Goal: Information Seeking & Learning: Learn about a topic

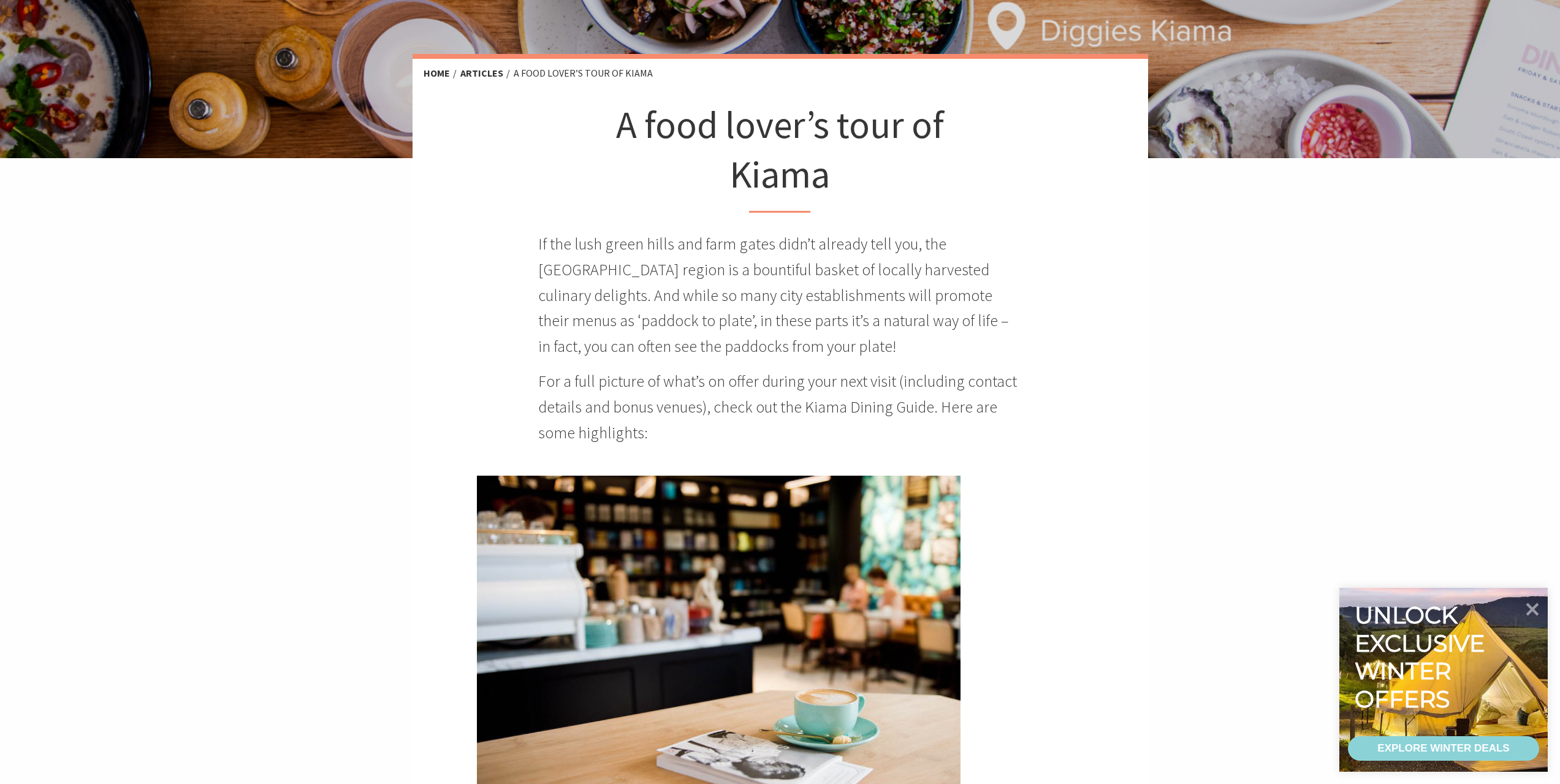
scroll to position [246, 0]
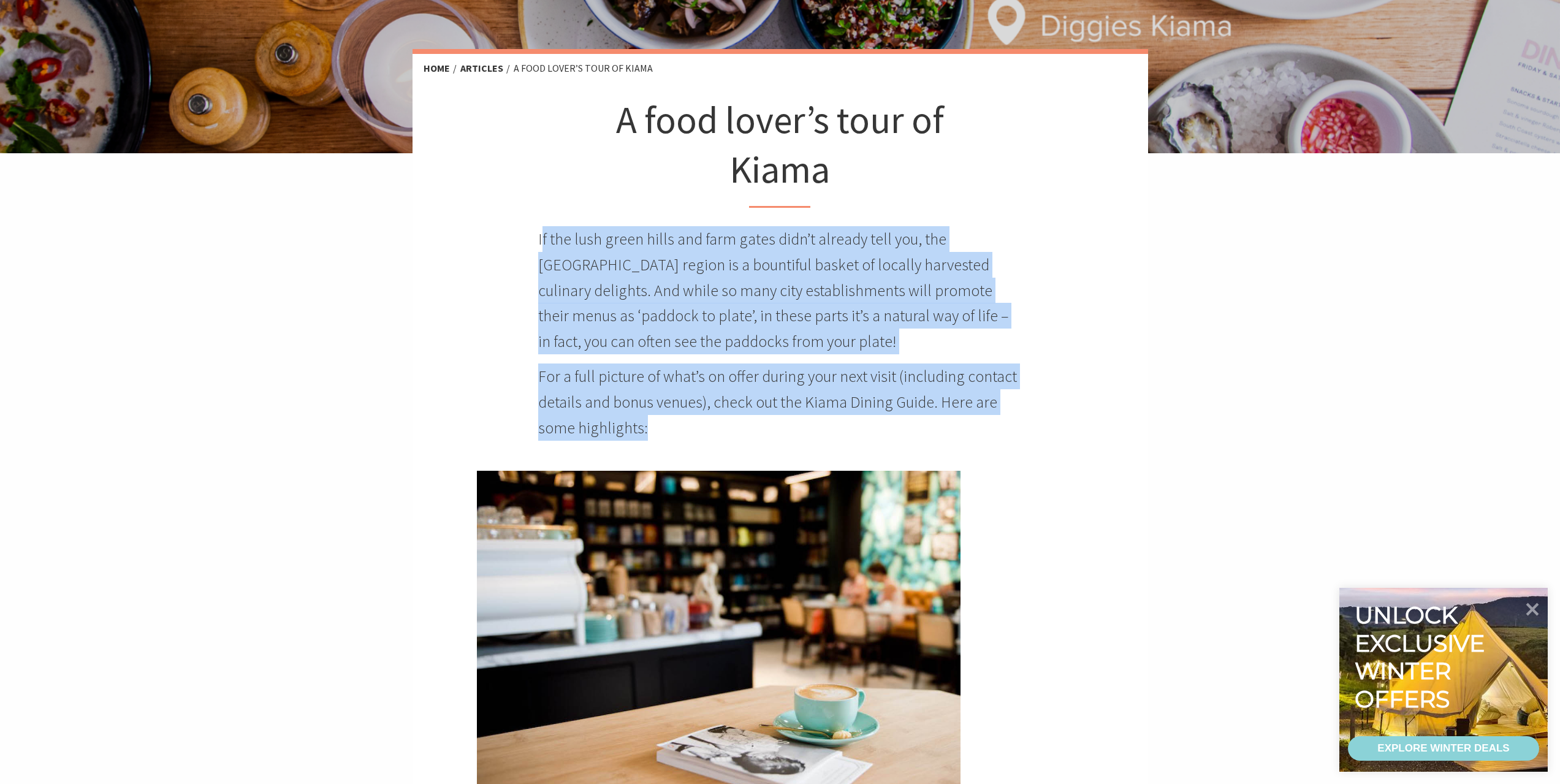
drag, startPoint x: 540, startPoint y: 238, endPoint x: 780, endPoint y: 426, distance: 304.9
click at [780, 426] on div "A food lover’s tour of Kiama If the [GEOGRAPHIC_DATA] and farm gates didn’t alr…" at bounding box center [780, 268] width 484 height 345
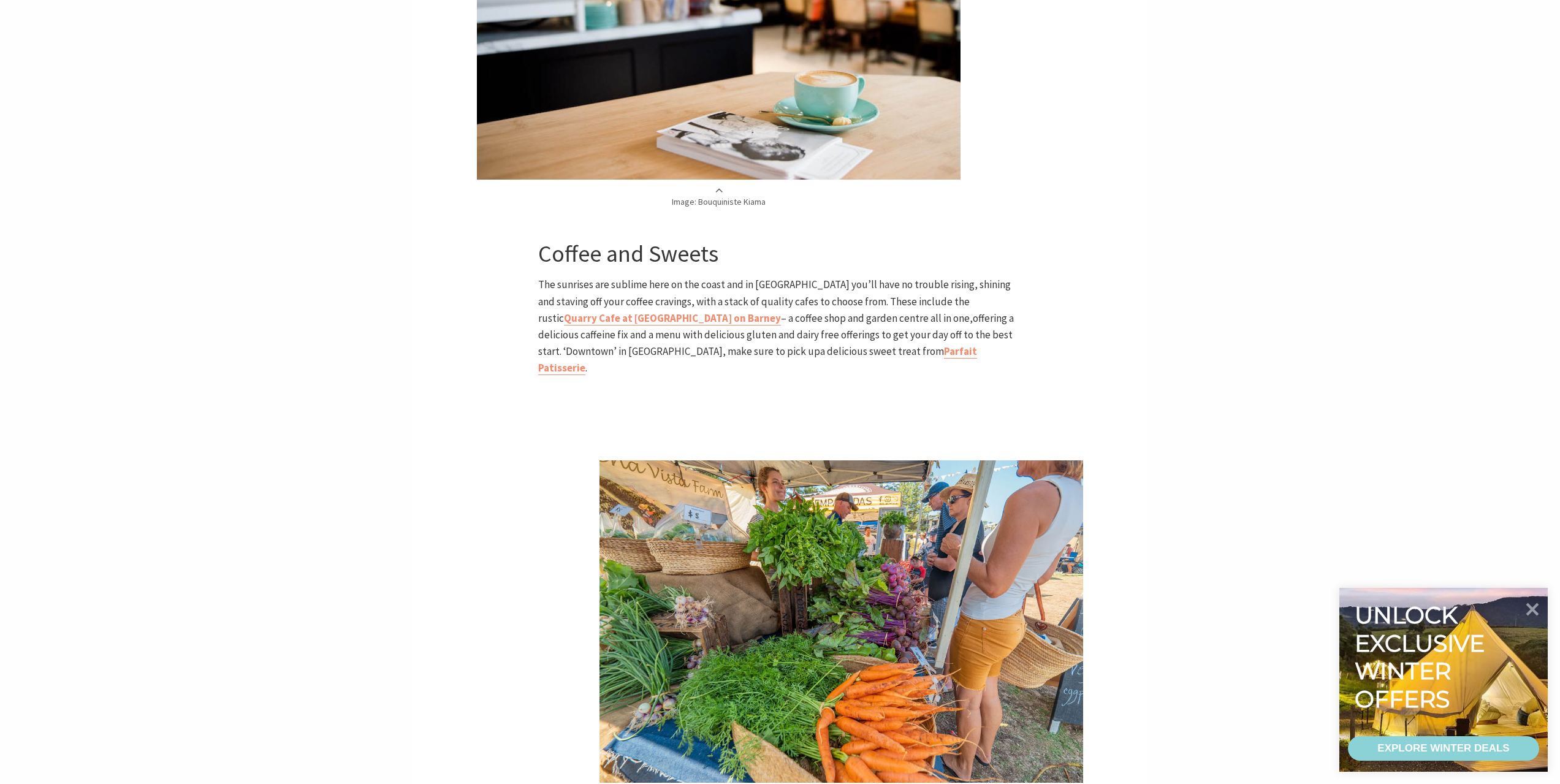
scroll to position [858, 0]
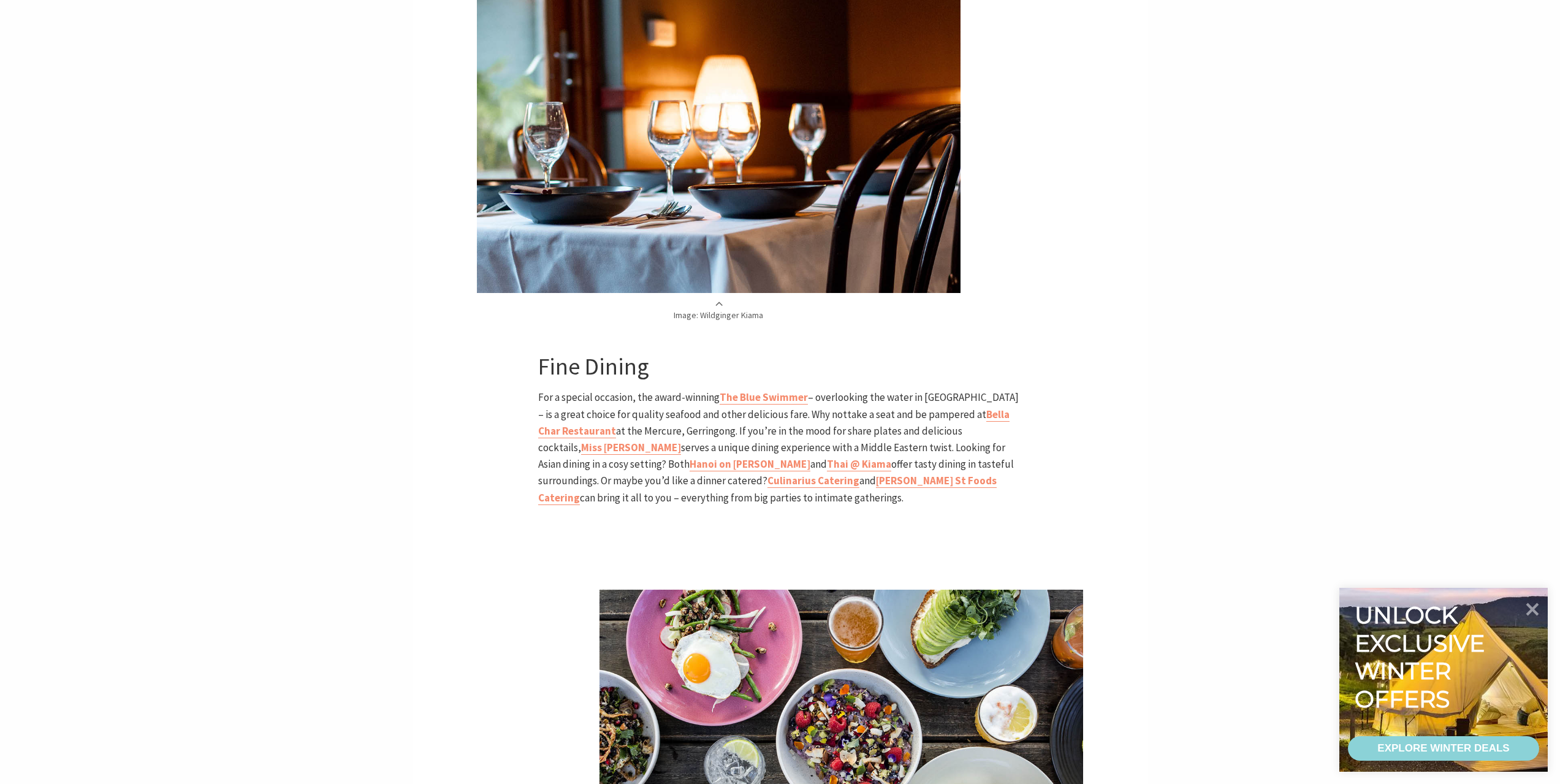
scroll to position [2023, 0]
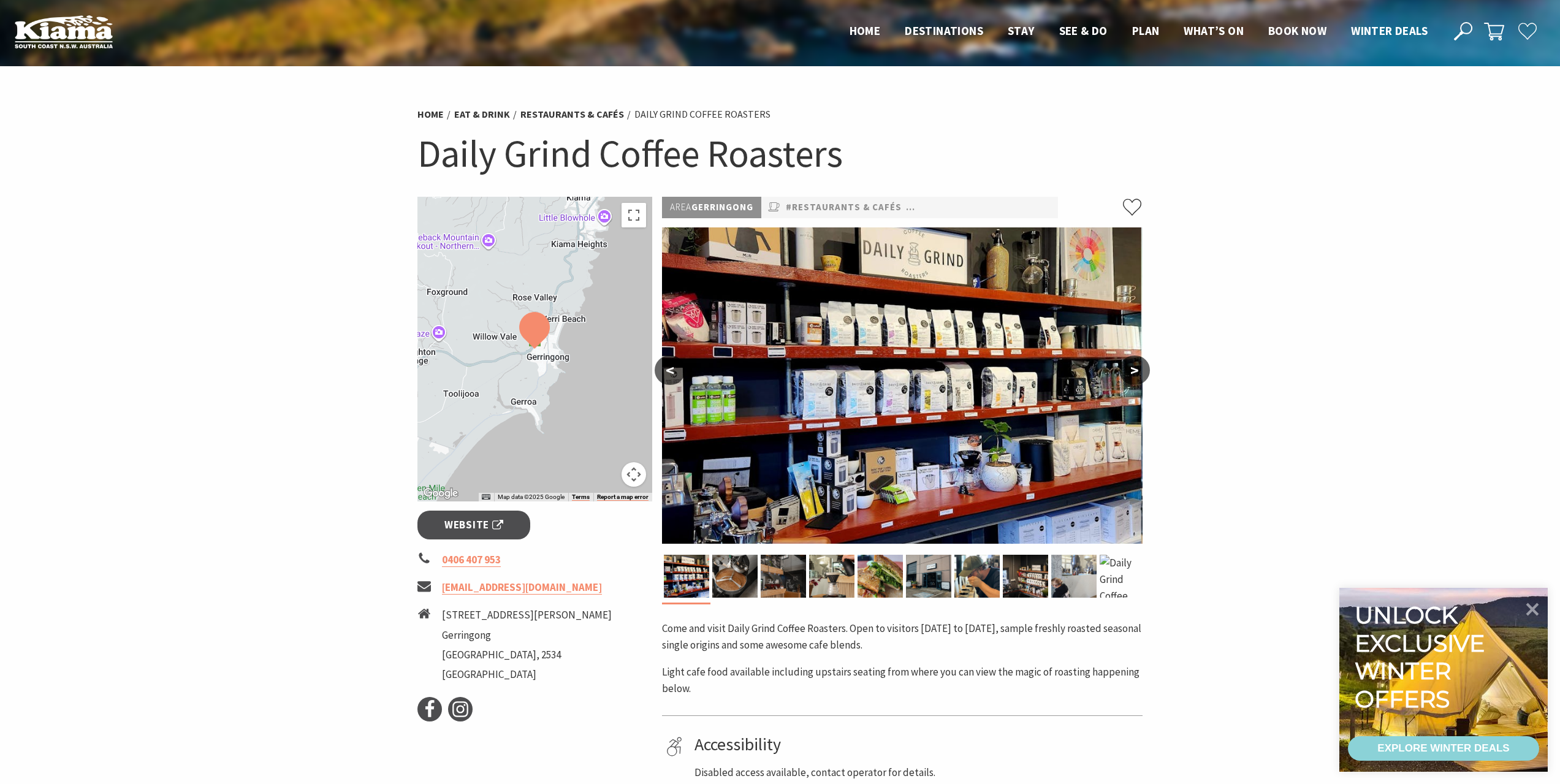
click at [1140, 370] on button ">" at bounding box center [1135, 370] width 31 height 29
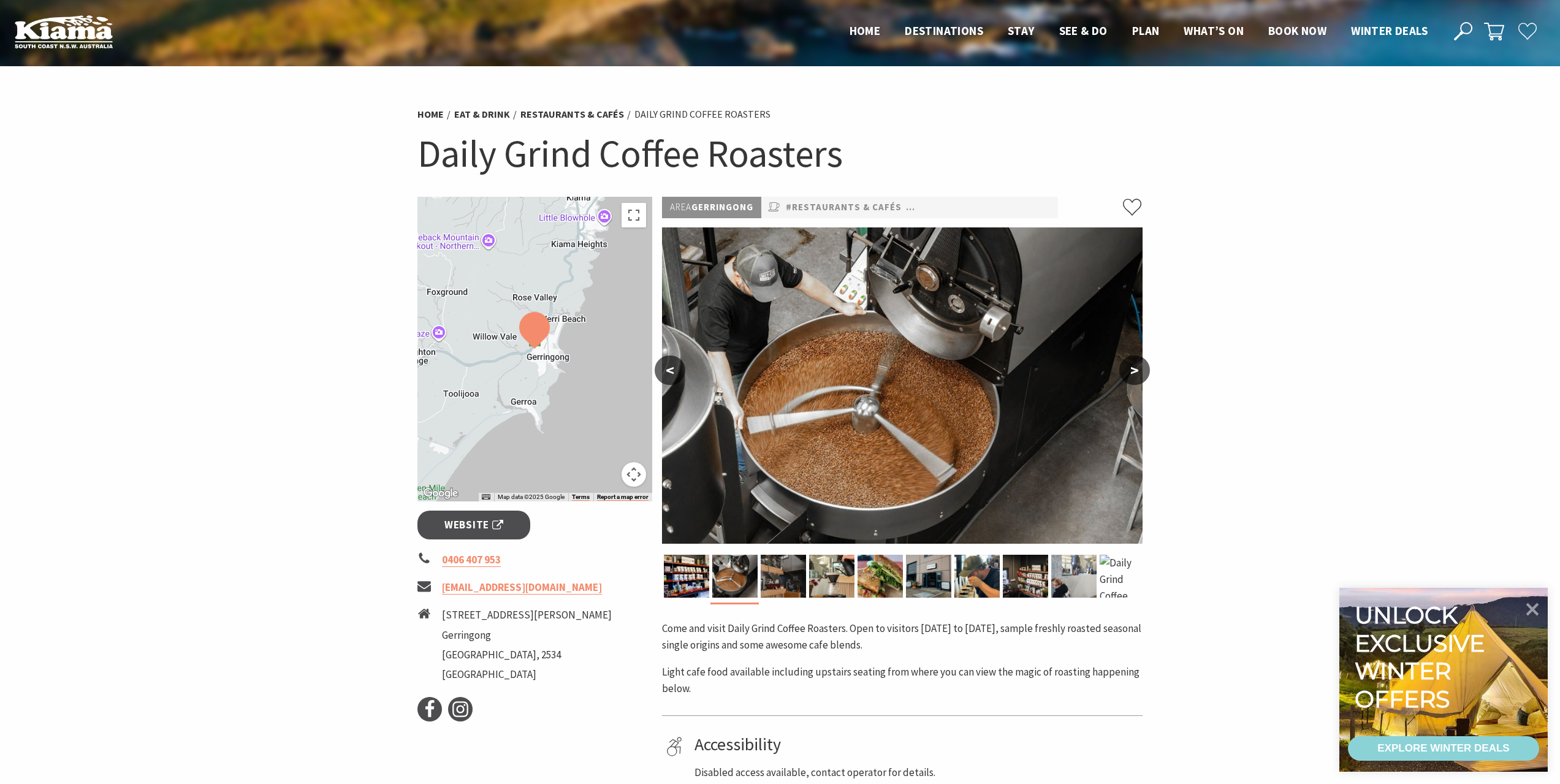
click at [1140, 370] on button ">" at bounding box center [1135, 370] width 31 height 29
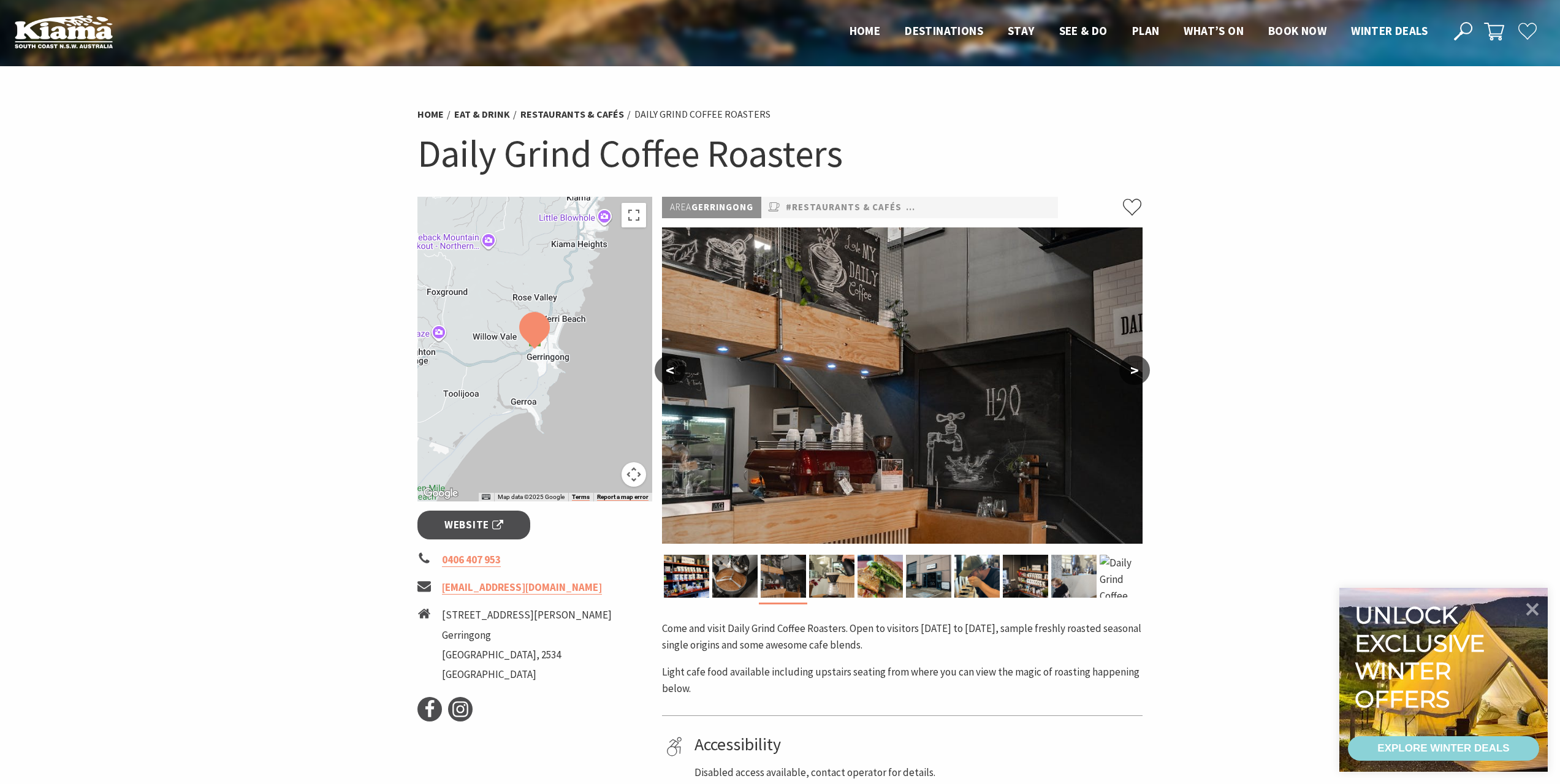
click at [1140, 370] on button ">" at bounding box center [1135, 370] width 31 height 29
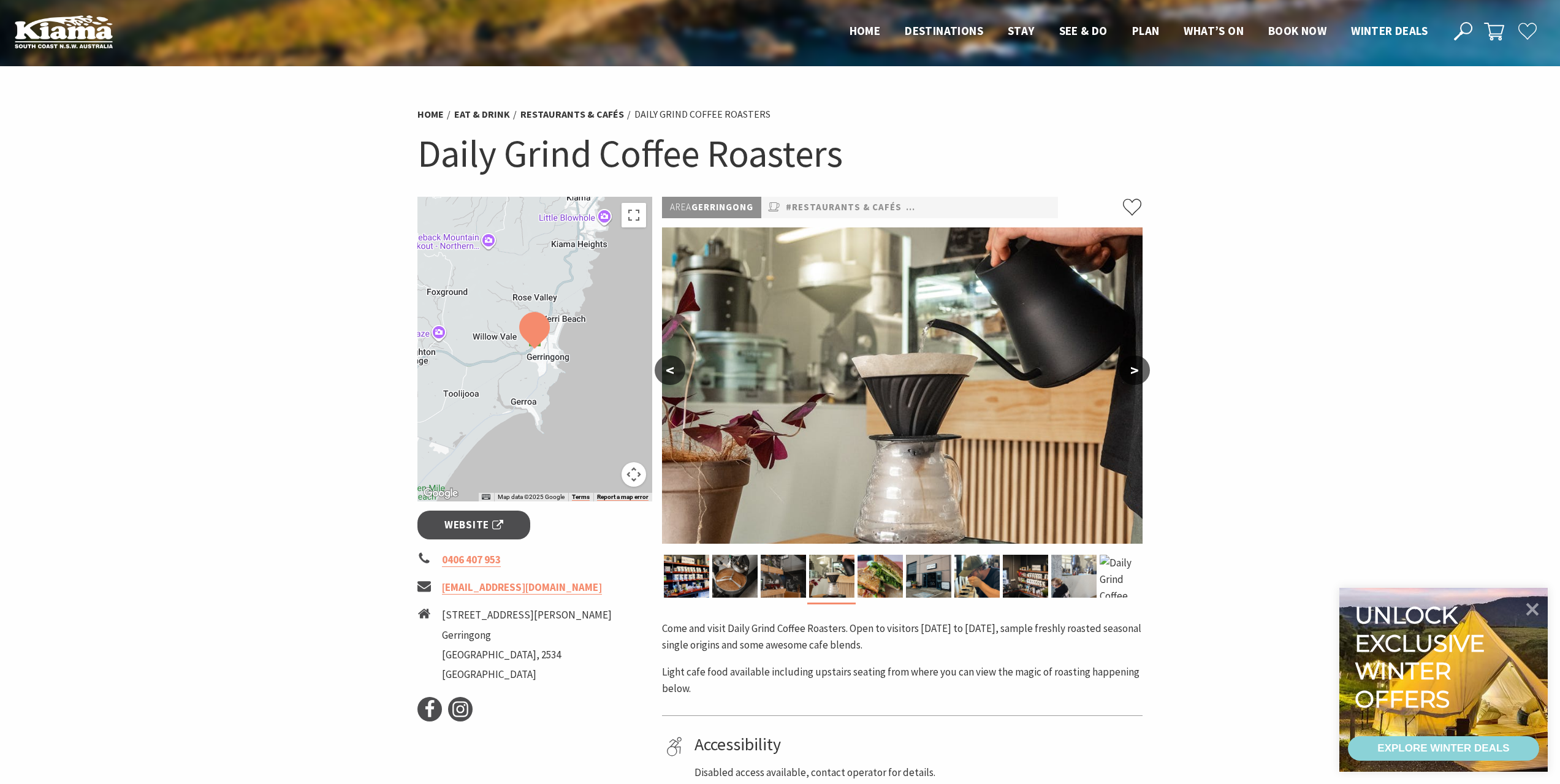
click at [1140, 370] on button ">" at bounding box center [1135, 370] width 31 height 29
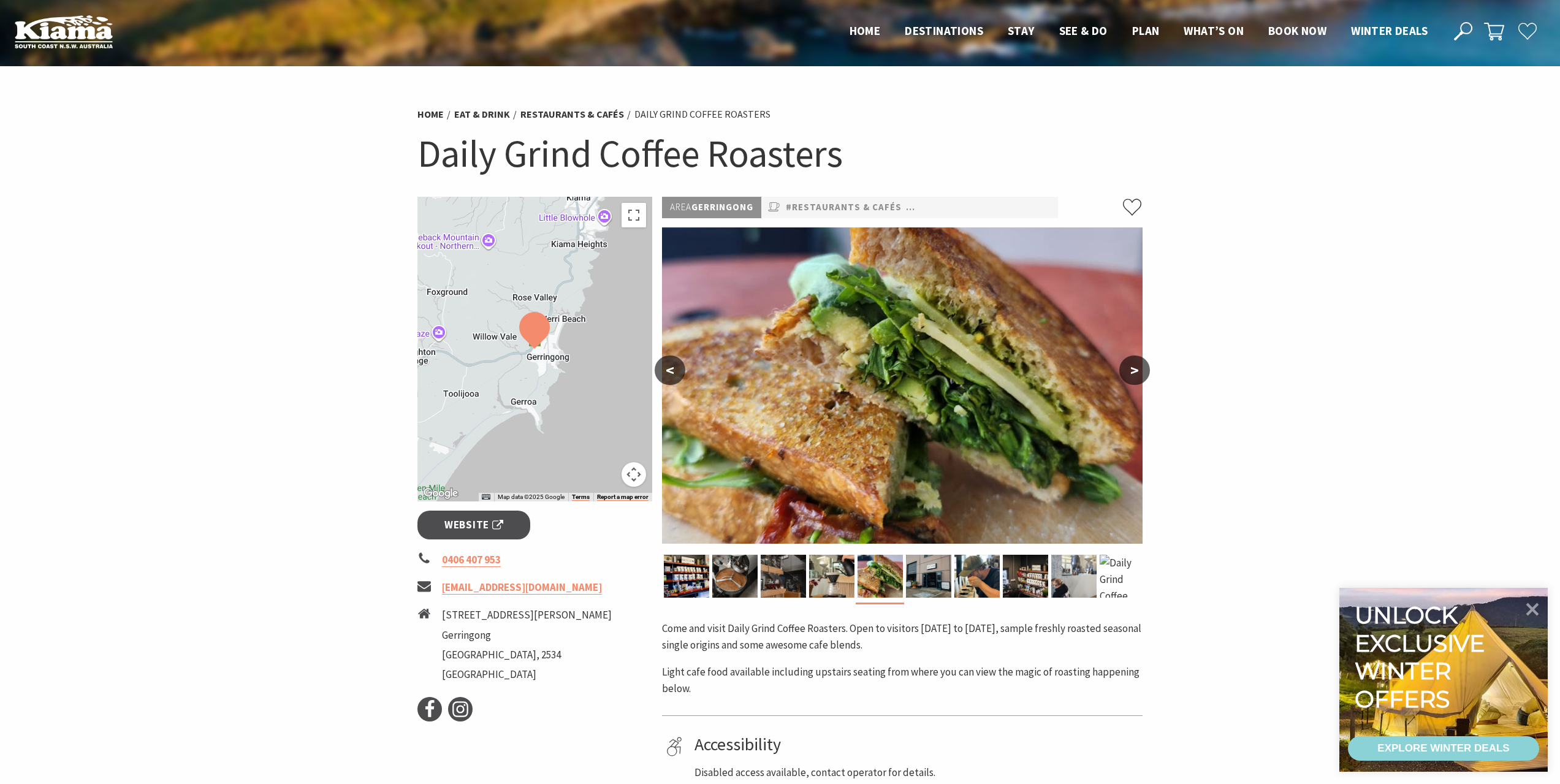
click at [1140, 370] on button ">" at bounding box center [1135, 370] width 31 height 29
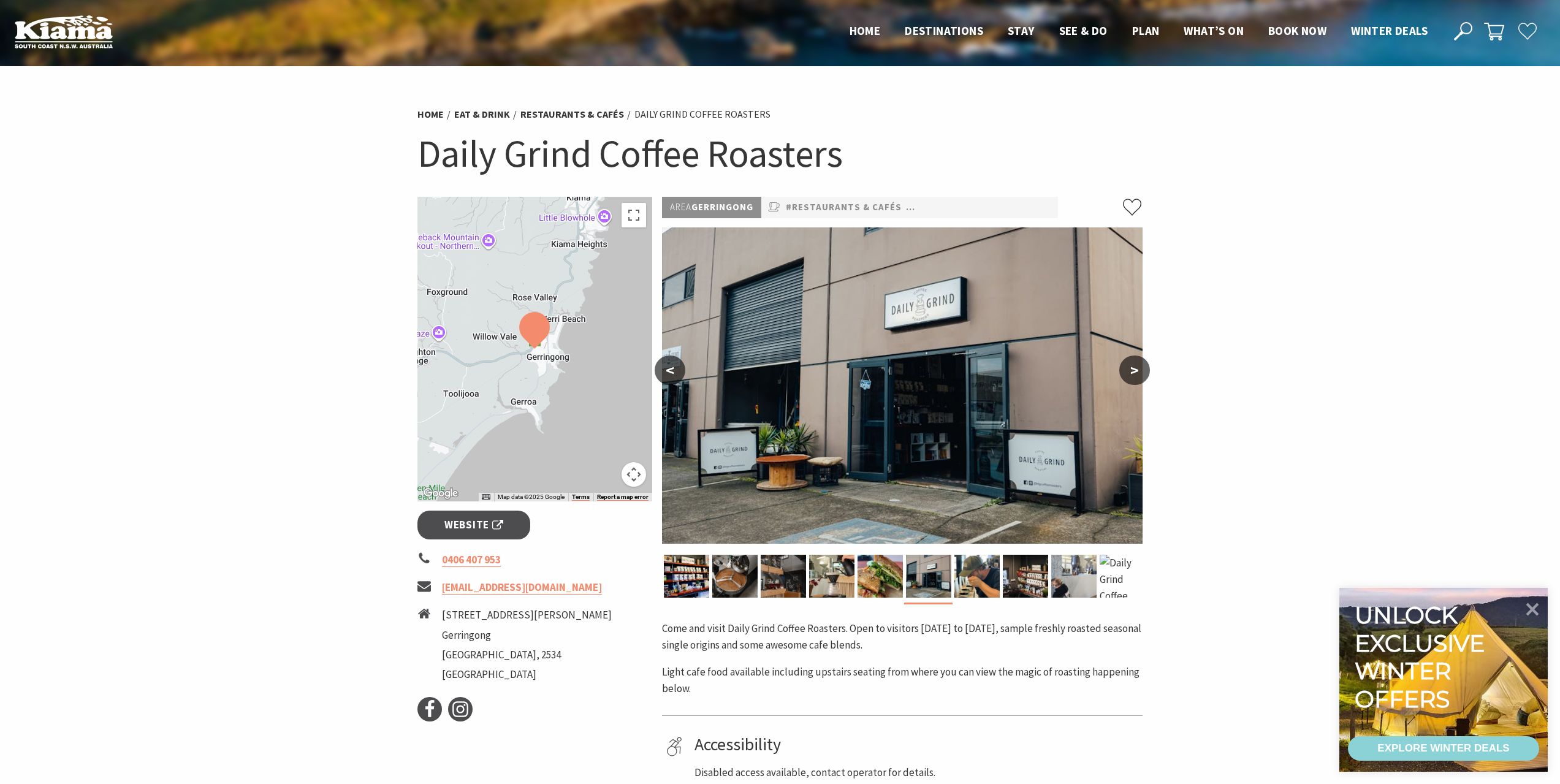
click at [1140, 370] on button ">" at bounding box center [1135, 370] width 31 height 29
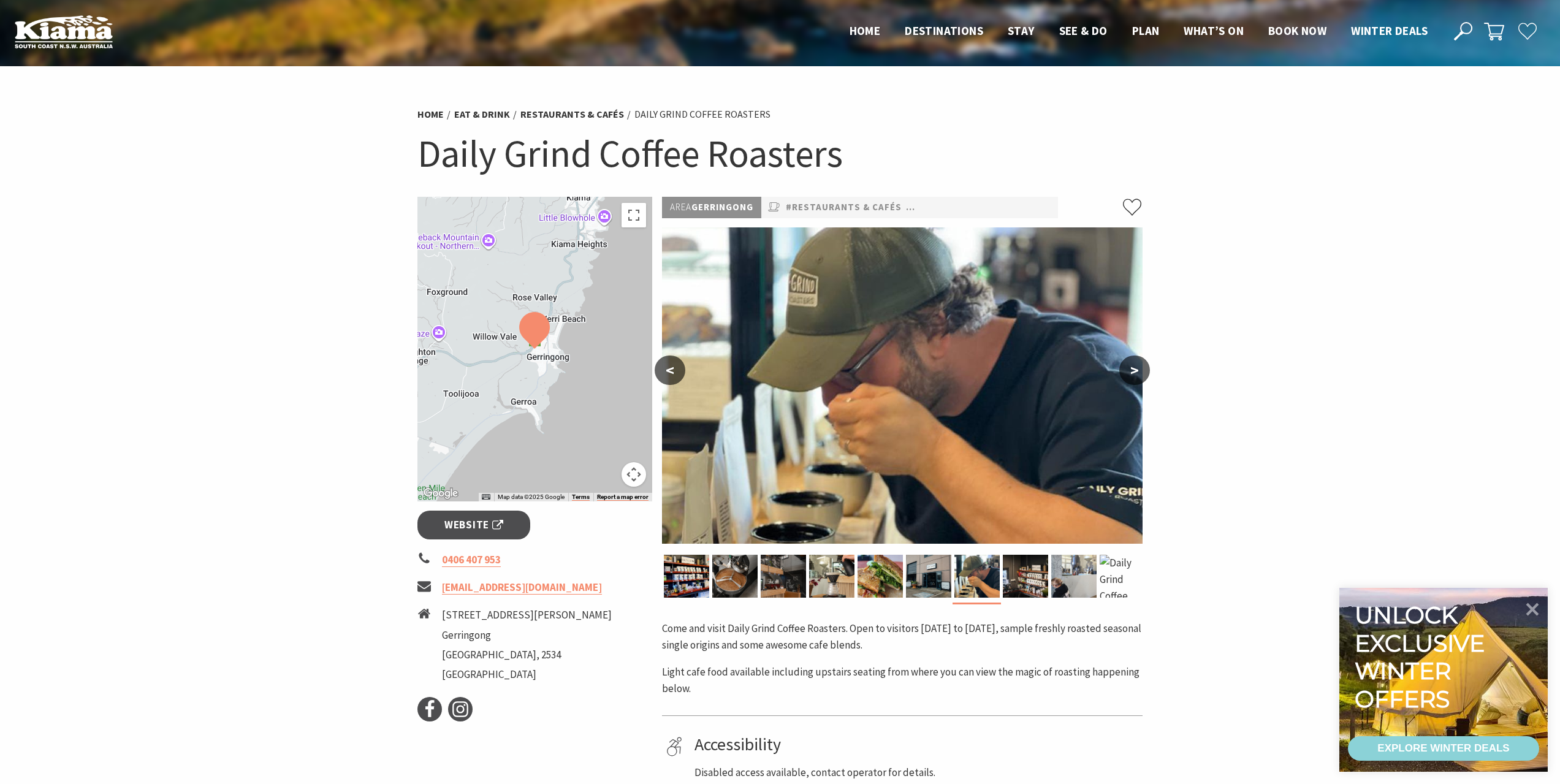
click at [1140, 370] on button ">" at bounding box center [1135, 370] width 31 height 29
